Goal: Task Accomplishment & Management: Use online tool/utility

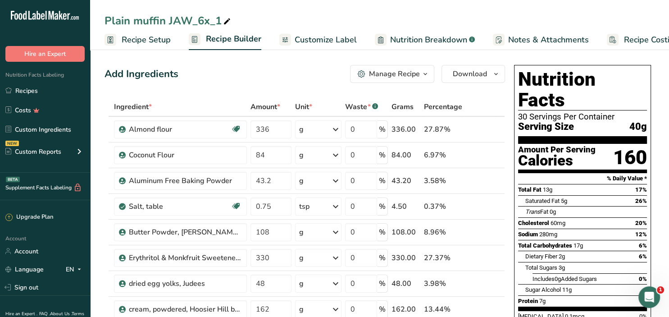
scroll to position [0, 32]
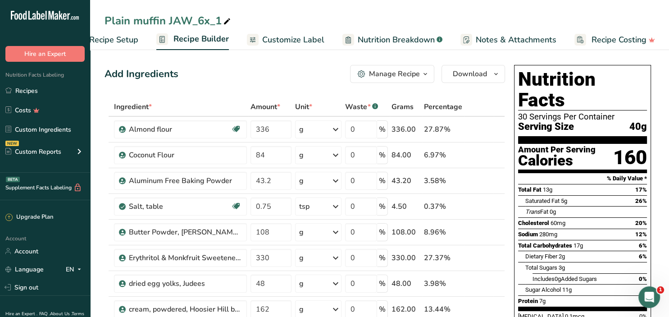
click at [118, 40] on span "Recipe Setup" at bounding box center [113, 40] width 49 height 12
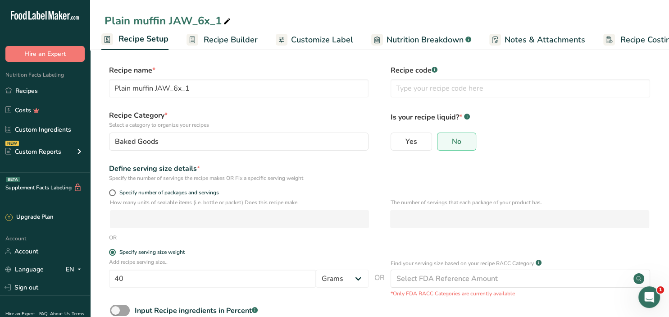
click at [238, 42] on span "Recipe Builder" at bounding box center [231, 40] width 54 height 12
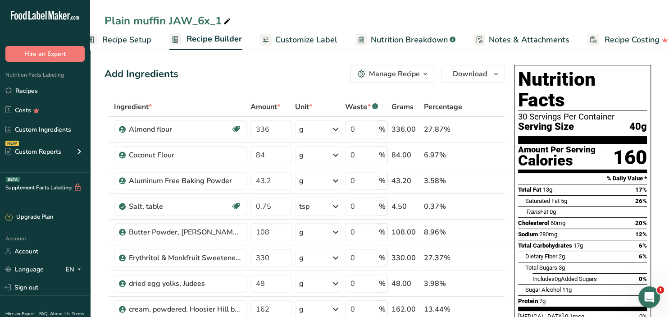
scroll to position [0, 32]
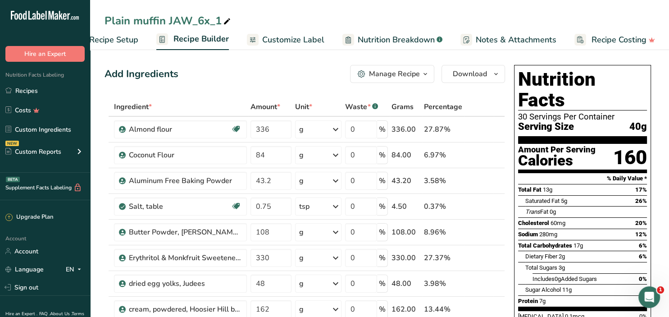
click at [391, 73] on div "Manage Recipe" at bounding box center [394, 73] width 51 height 11
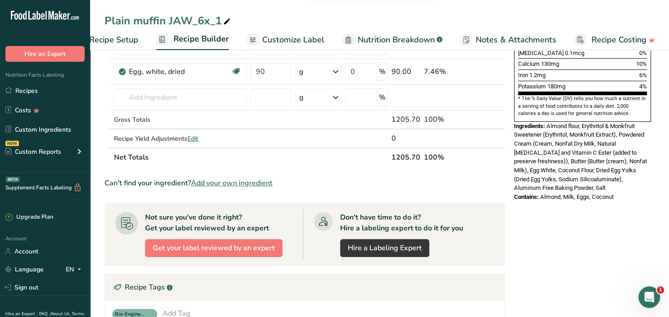
scroll to position [0, 0]
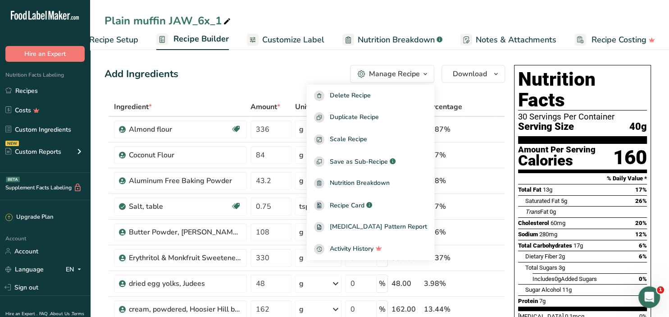
click at [119, 38] on span "Recipe Setup" at bounding box center [113, 40] width 49 height 12
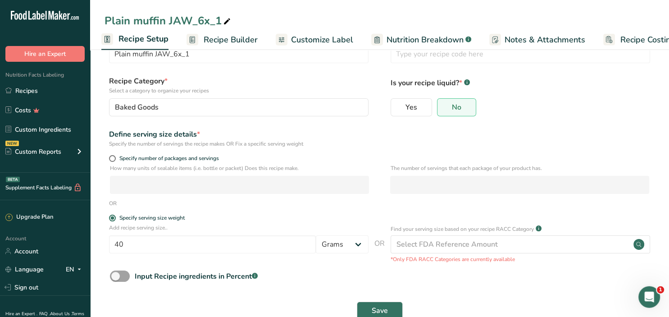
scroll to position [56, 0]
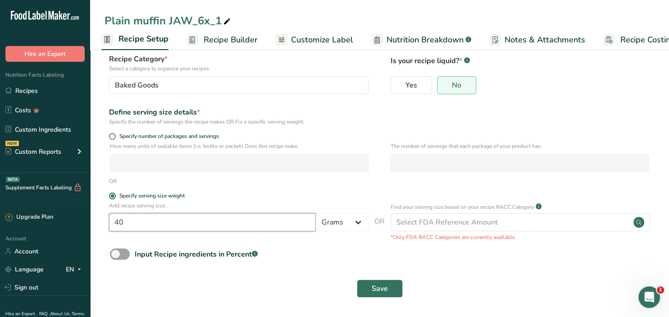
click at [131, 225] on input "40" at bounding box center [212, 222] width 207 height 18
drag, startPoint x: 146, startPoint y: 227, endPoint x: 93, endPoint y: 229, distance: 52.8
click at [109, 229] on input "40" at bounding box center [212, 222] width 207 height 18
type input "33.333"
click at [379, 290] on span "Save" at bounding box center [380, 288] width 16 height 11
